Goal: Task Accomplishment & Management: Use online tool/utility

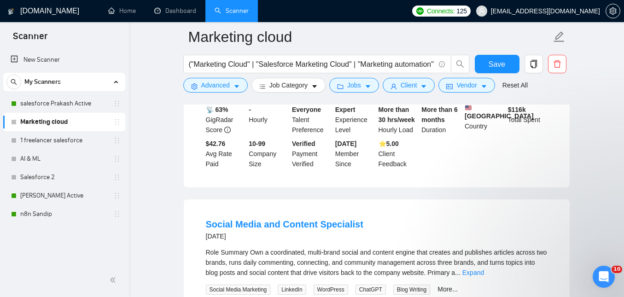
click at [174, 15] on link "Dashboard" at bounding box center [175, 11] width 42 height 8
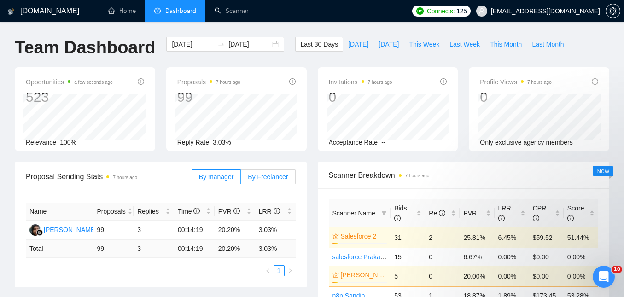
click at [266, 180] on span "By Freelancer" at bounding box center [268, 176] width 40 height 7
click at [241, 179] on input "By Freelancer" at bounding box center [241, 179] width 0 height 0
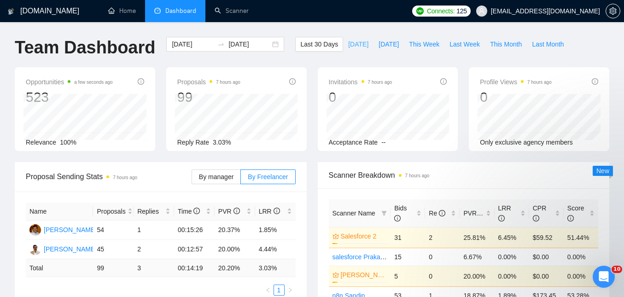
click at [354, 46] on span "[DATE]" at bounding box center [358, 44] width 20 height 10
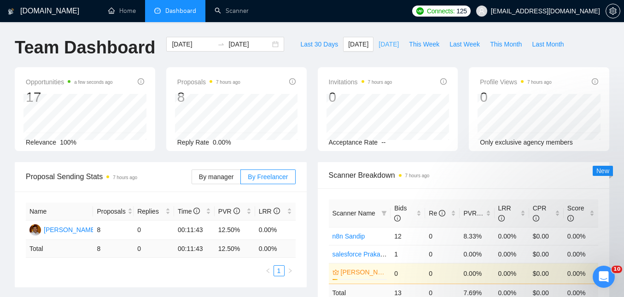
click at [386, 48] on span "[DATE]" at bounding box center [388, 44] width 20 height 10
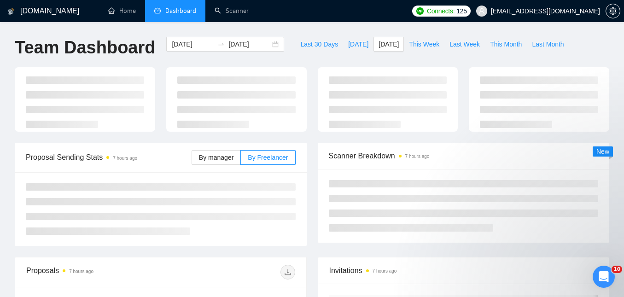
type input "[DATE]"
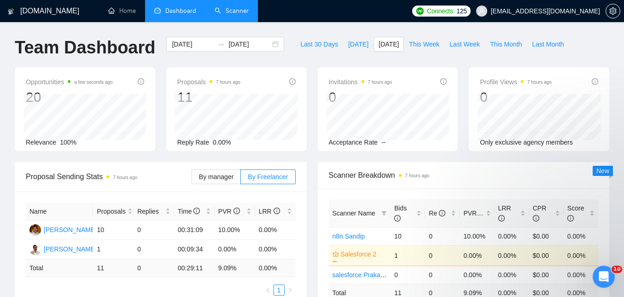
click at [237, 11] on link "Scanner" at bounding box center [232, 11] width 34 height 8
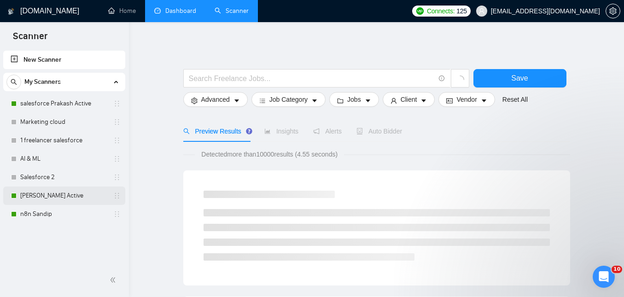
click at [56, 196] on link "[PERSON_NAME] Active" at bounding box center [63, 195] width 87 height 18
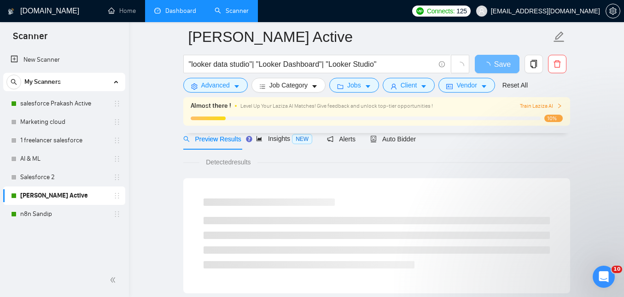
scroll to position [43, 0]
click at [393, 137] on span "Auto Bidder" at bounding box center [393, 138] width 46 height 7
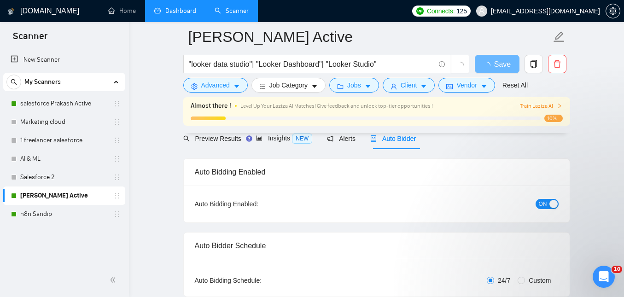
checkbox input "true"
click at [536, 202] on button "ON" at bounding box center [546, 204] width 23 height 10
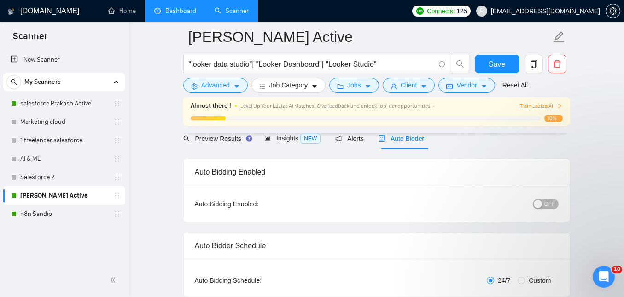
click at [187, 14] on link "Dashboard" at bounding box center [175, 11] width 42 height 8
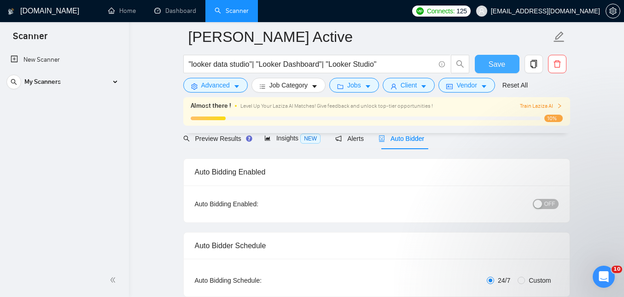
click at [485, 67] on button "Save" at bounding box center [497, 64] width 45 height 18
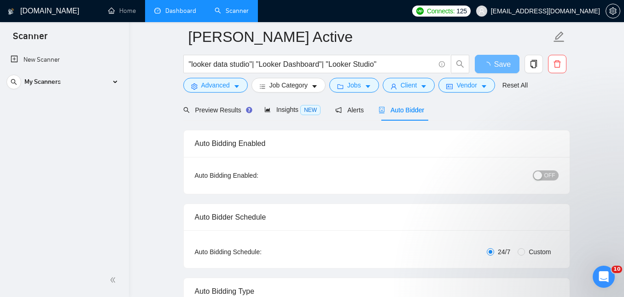
click at [169, 7] on link "Dashboard" at bounding box center [175, 11] width 42 height 8
click at [166, 12] on link "Dashboard" at bounding box center [175, 11] width 42 height 8
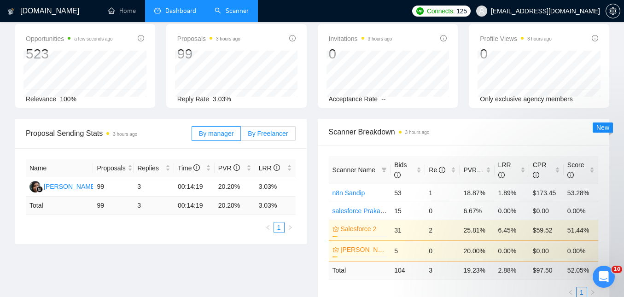
click at [270, 133] on span "By Freelancer" at bounding box center [268, 133] width 40 height 7
click at [241, 136] on input "By Freelancer" at bounding box center [241, 136] width 0 height 0
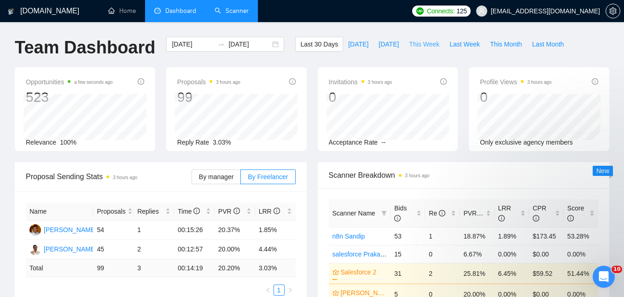
click at [427, 43] on span "This Week" at bounding box center [424, 44] width 30 height 10
type input "[DATE]"
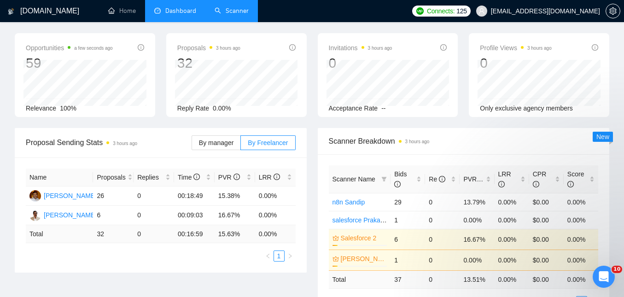
scroll to position [36, 0]
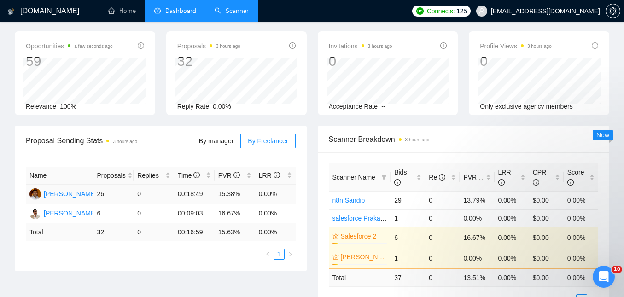
click at [102, 197] on td "26" at bounding box center [113, 194] width 41 height 19
click at [235, 15] on link "Scanner" at bounding box center [232, 11] width 34 height 8
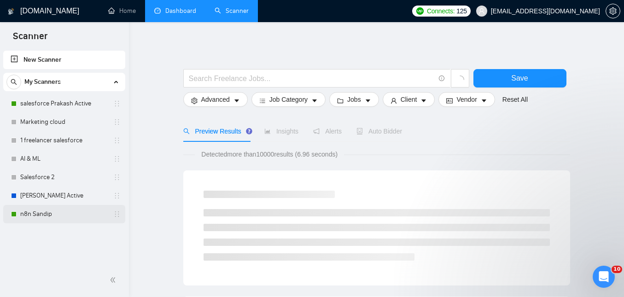
click at [57, 214] on link "n8n Sandip" at bounding box center [63, 214] width 87 height 18
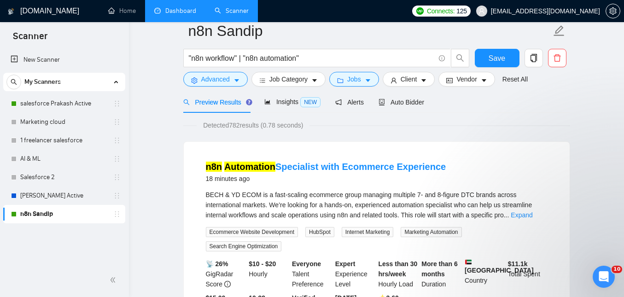
scroll to position [68, 0]
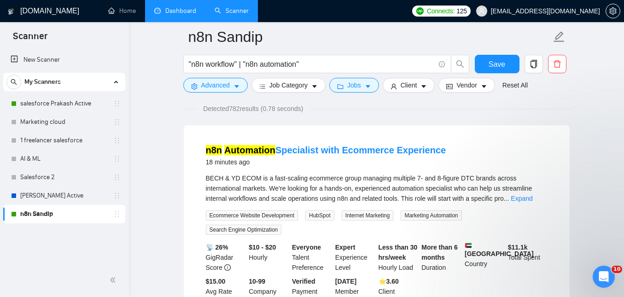
click at [382, 180] on span "BECH & YD ECOM is a fast-scaling ecommerce group managing multiple 7- and 8-fig…" at bounding box center [369, 188] width 326 height 28
click at [229, 84] on span "Advanced" at bounding box center [215, 85] width 29 height 10
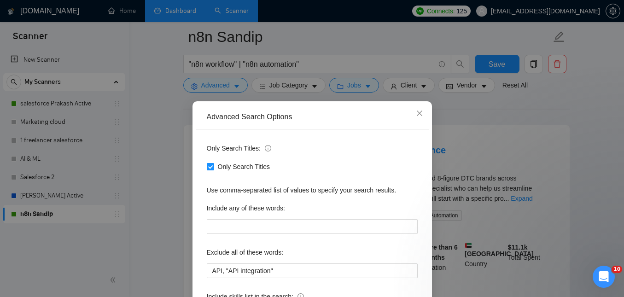
scroll to position [86, 0]
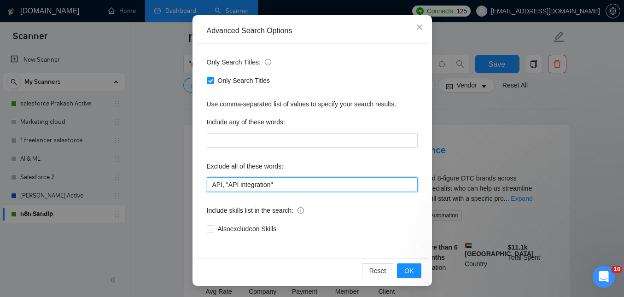
click at [304, 187] on input "API, "API integration"" at bounding box center [312, 184] width 211 height 15
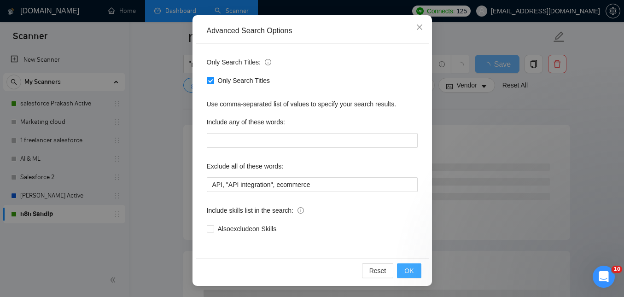
click at [409, 269] on span "OK" at bounding box center [408, 271] width 9 height 10
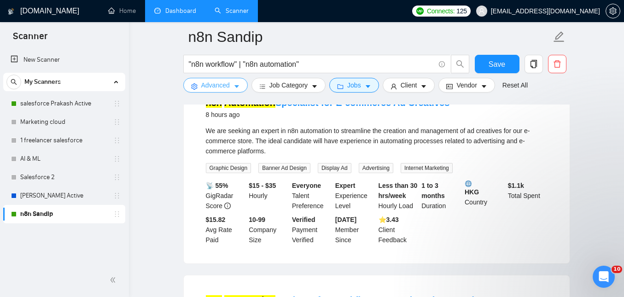
scroll to position [711, 0]
click at [228, 81] on span "Advanced" at bounding box center [215, 85] width 29 height 10
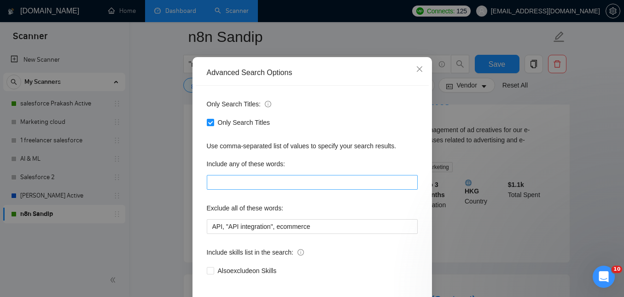
scroll to position [51, 0]
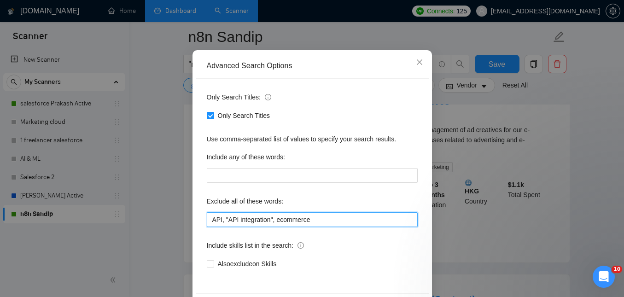
click at [332, 222] on input "API, "API integration", ecommerce" at bounding box center [312, 219] width 211 height 15
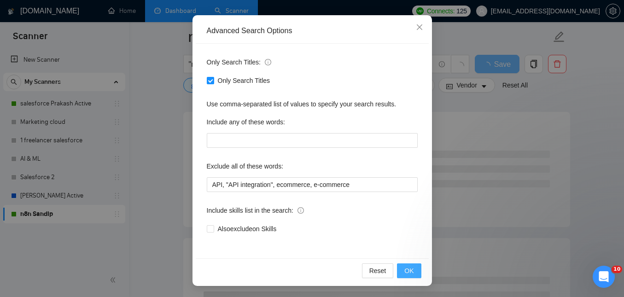
click at [410, 273] on span "OK" at bounding box center [408, 271] width 9 height 10
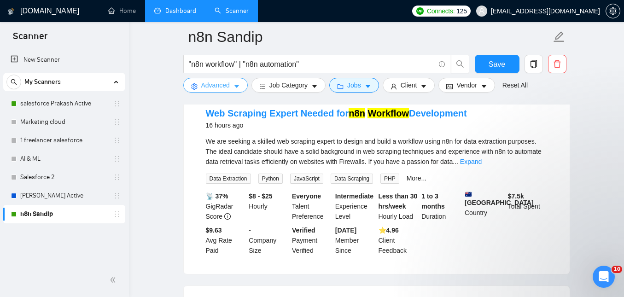
scroll to position [1108, 0]
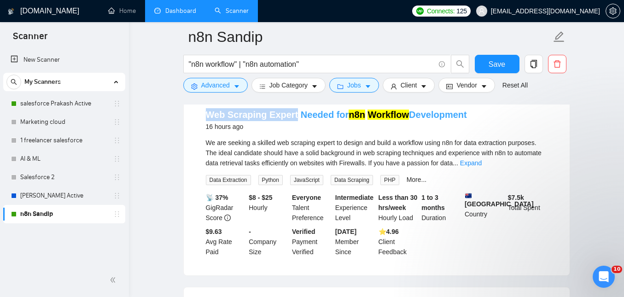
drag, startPoint x: 193, startPoint y: 136, endPoint x: 295, endPoint y: 136, distance: 101.7
click at [295, 136] on div "Web Scraping Expert Needed for n8n Workflow Development 16 hours ago We are see…" at bounding box center [377, 183] width 386 height 186
copy link "Web Scraping Expert"
click at [221, 79] on button "Advanced" at bounding box center [215, 85] width 64 height 15
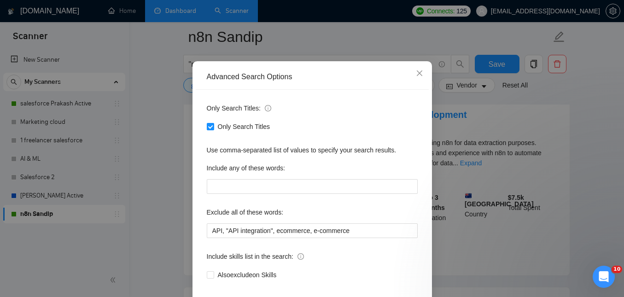
scroll to position [53, 0]
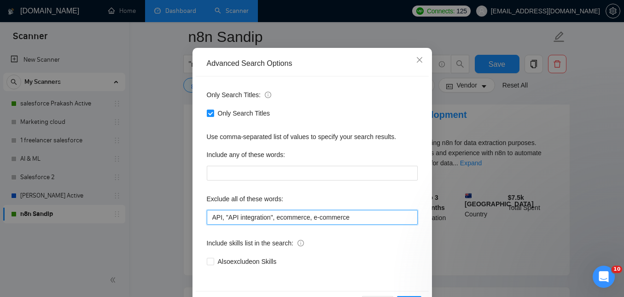
click at [375, 221] on input "API, "API integration", ecommerce, e-commerce" at bounding box center [312, 217] width 211 height 15
paste input "Web Scraping Expert"
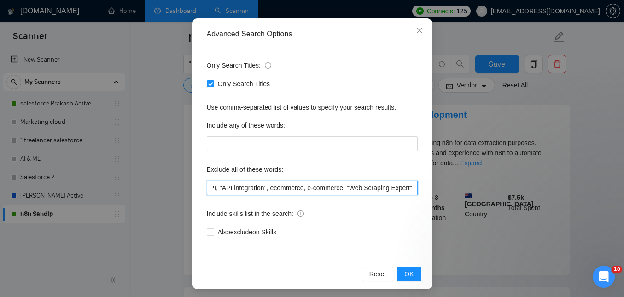
scroll to position [86, 0]
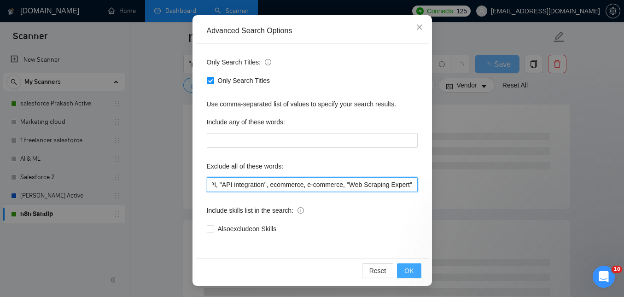
type input "API, "API integration", ecommerce, e-commerce, "Web Scraping Expert""
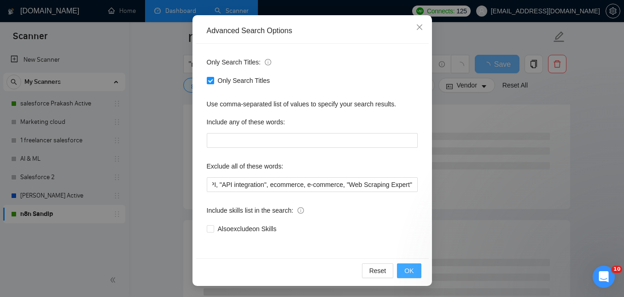
click at [405, 266] on span "OK" at bounding box center [408, 271] width 9 height 10
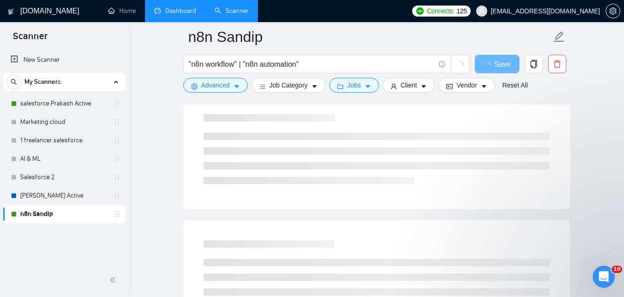
scroll to position [40, 0]
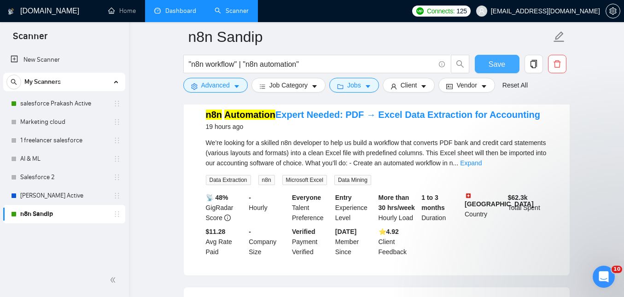
click at [490, 58] on span "Save" at bounding box center [496, 64] width 17 height 12
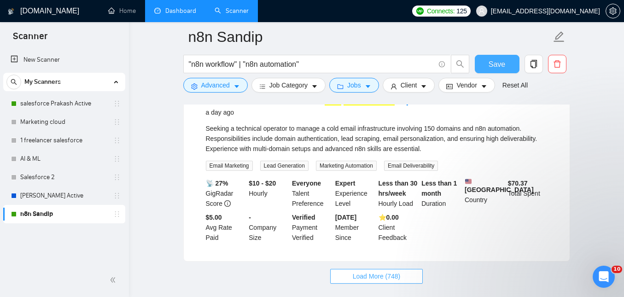
scroll to position [2003, 0]
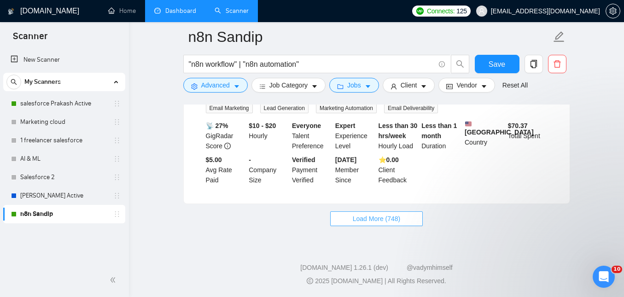
click at [380, 224] on span "Load More (748)" at bounding box center [377, 219] width 48 height 10
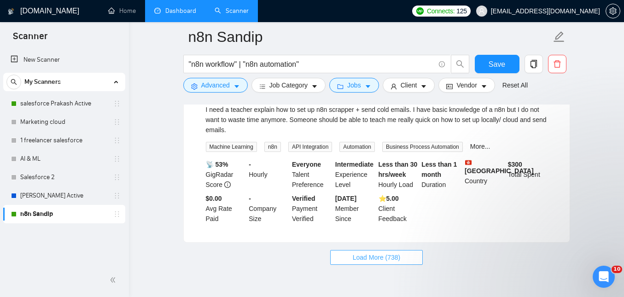
scroll to position [4015, 0]
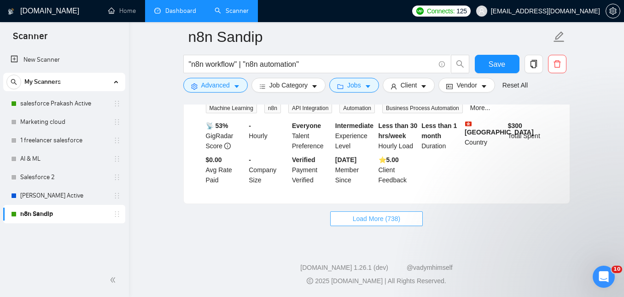
click at [363, 217] on span "Load More (738)" at bounding box center [377, 219] width 48 height 10
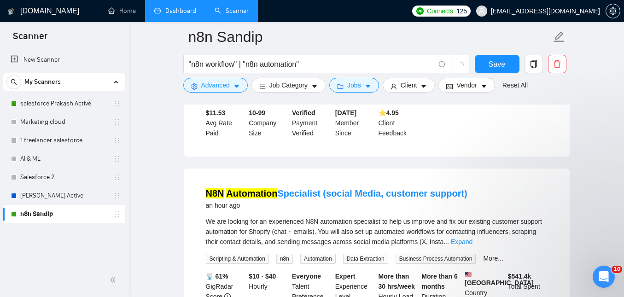
scroll to position [188, 0]
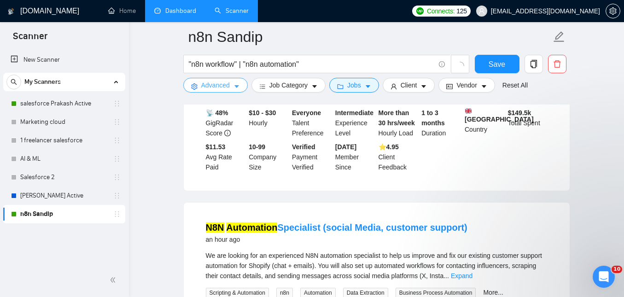
click at [233, 89] on button "Advanced" at bounding box center [215, 85] width 64 height 15
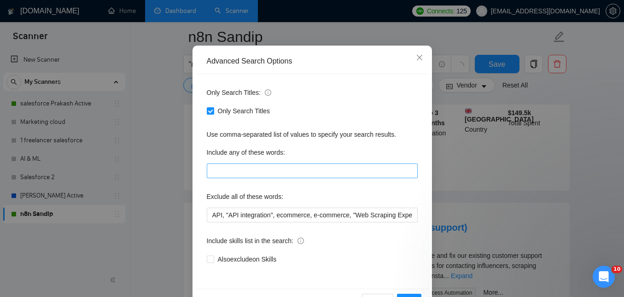
scroll to position [86, 0]
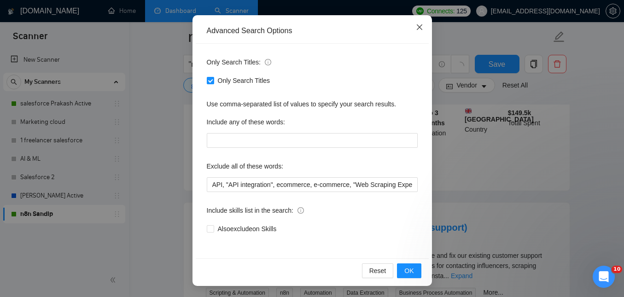
click at [421, 29] on icon "close" at bounding box center [419, 27] width 6 height 6
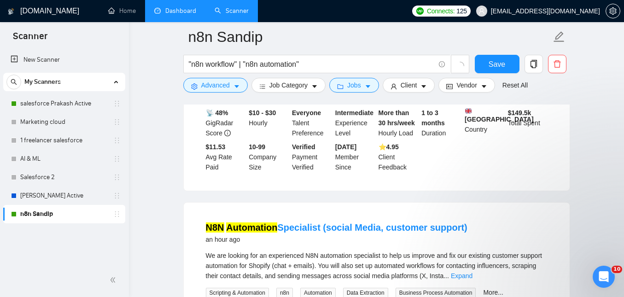
scroll to position [40, 0]
click at [302, 90] on span "Job Category" at bounding box center [288, 85] width 38 height 10
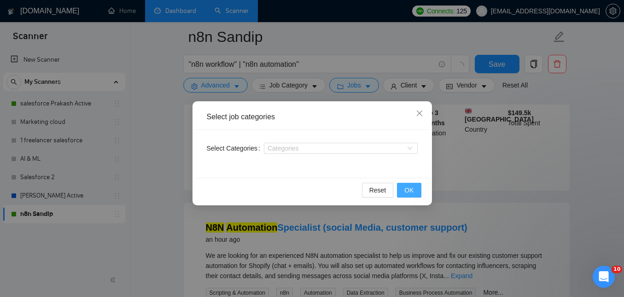
click at [407, 189] on span "OK" at bounding box center [408, 190] width 9 height 10
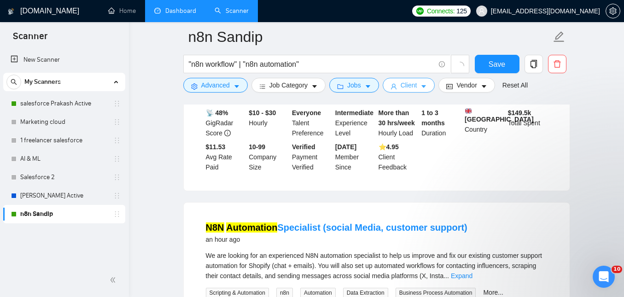
click at [421, 85] on button "Client" at bounding box center [409, 85] width 52 height 15
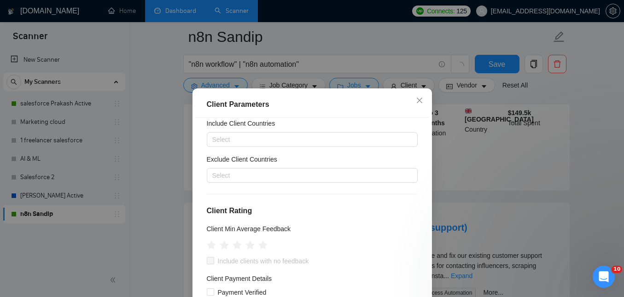
scroll to position [0, 0]
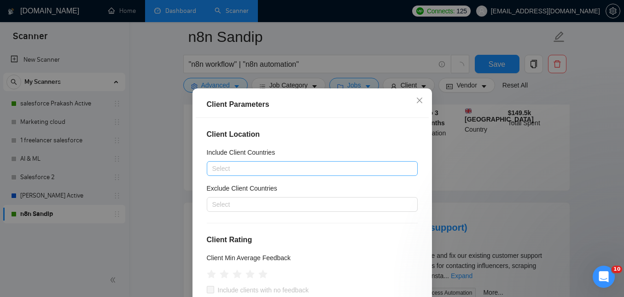
click at [258, 167] on div at bounding box center [307, 168] width 197 height 11
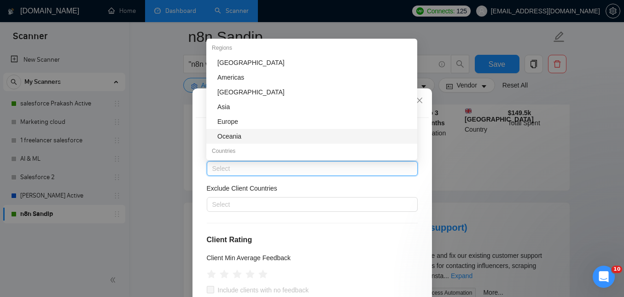
type input "i"
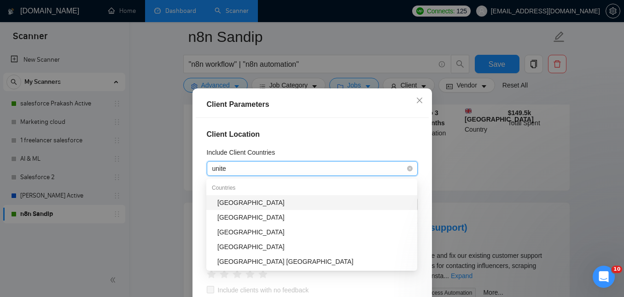
type input "united"
click at [271, 198] on div "[GEOGRAPHIC_DATA]" at bounding box center [314, 203] width 194 height 10
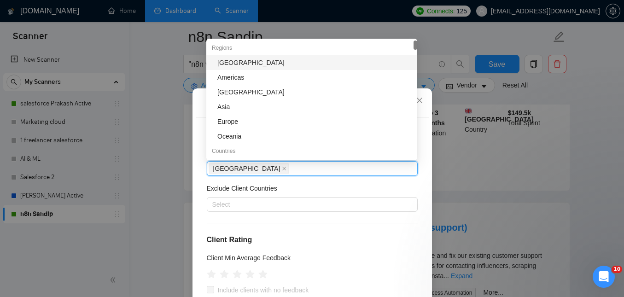
click at [334, 236] on h4 "Client Rating" at bounding box center [312, 239] width 211 height 11
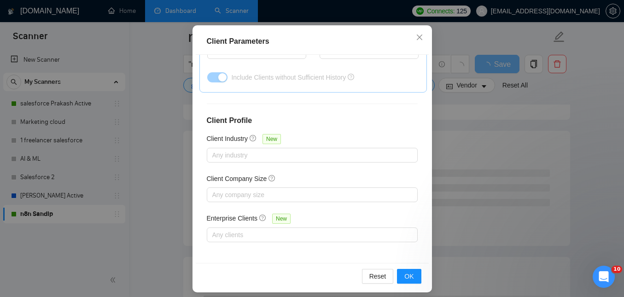
scroll to position [70, 0]
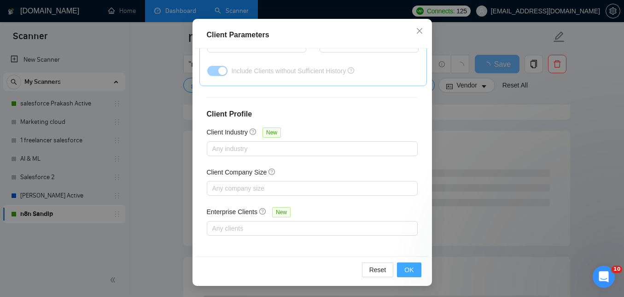
click at [411, 268] on span "OK" at bounding box center [408, 270] width 9 height 10
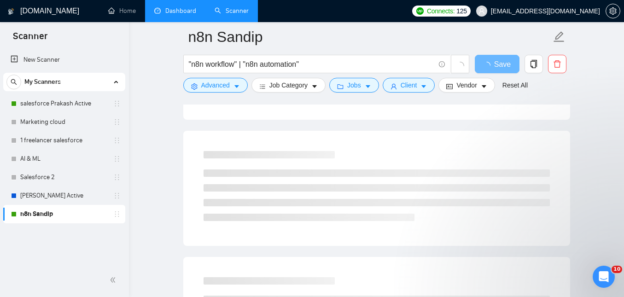
scroll to position [36, 0]
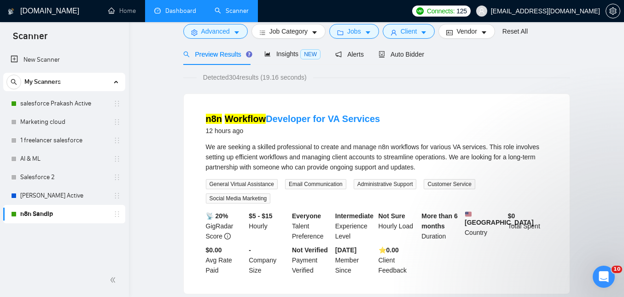
scroll to position [0, 0]
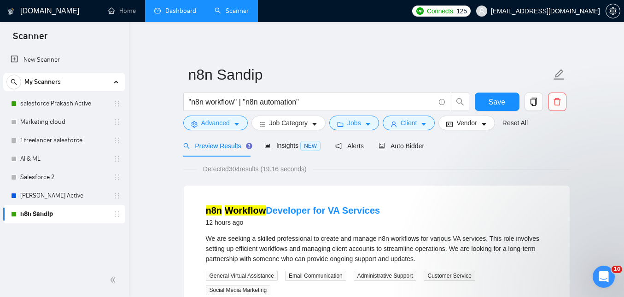
click at [416, 167] on div "Detected 304 results (19.16 seconds)" at bounding box center [376, 169] width 387 height 10
click at [298, 145] on span "Insights NEW" at bounding box center [292, 145] width 56 height 7
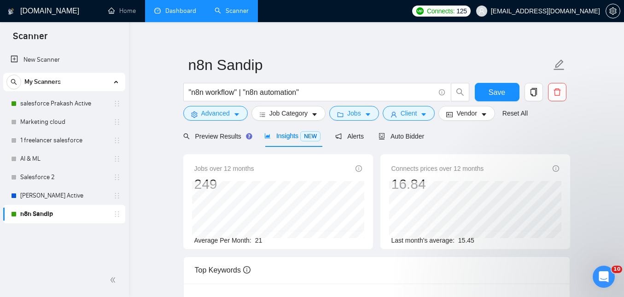
scroll to position [10, 0]
click at [408, 136] on span "Auto Bidder" at bounding box center [401, 135] width 46 height 7
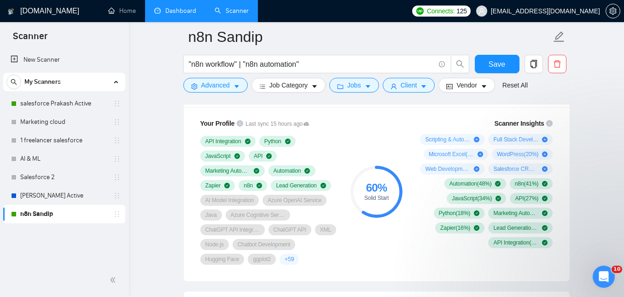
scroll to position [619, 0]
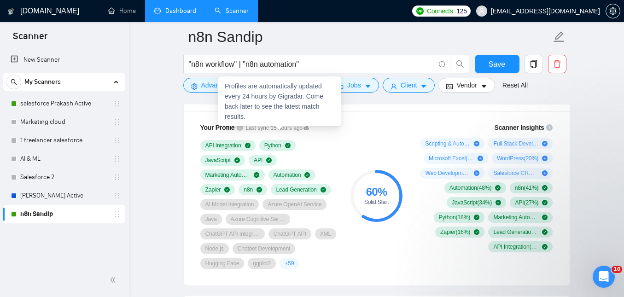
click at [309, 126] on icon at bounding box center [306, 128] width 6 height 4
